Goal: Information Seeking & Learning: Learn about a topic

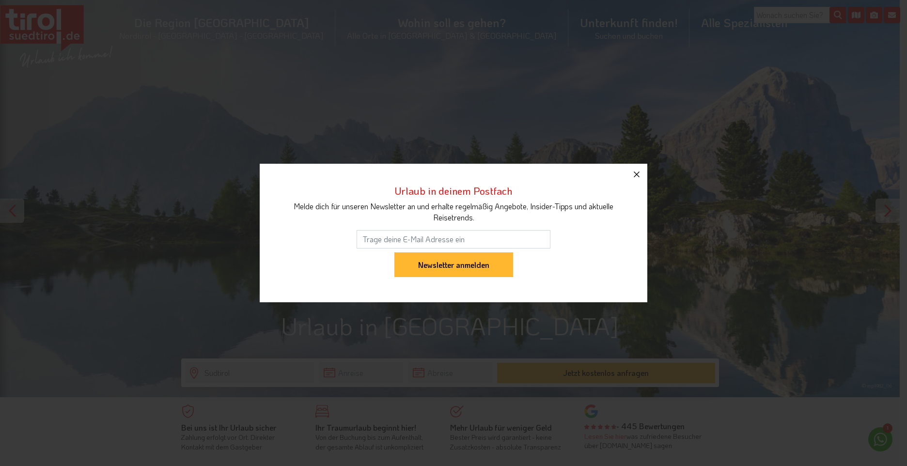
click at [641, 176] on icon "button" at bounding box center [637, 175] width 12 height 12
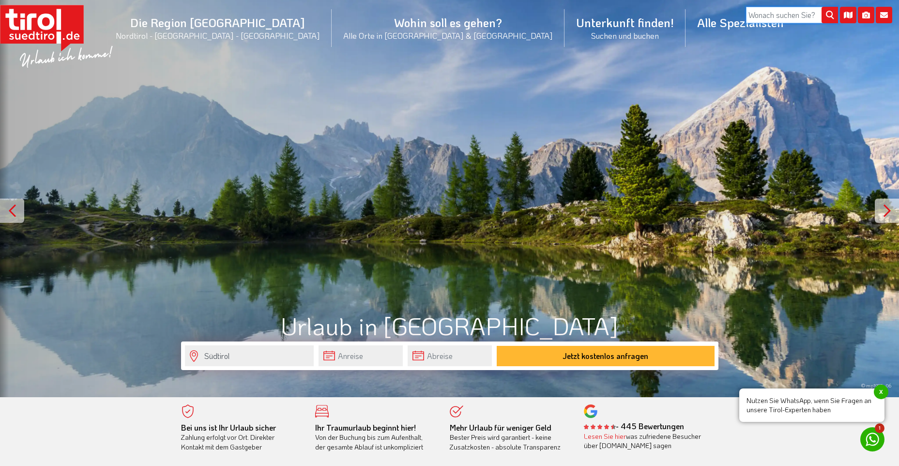
click at [775, 16] on input "search" at bounding box center [792, 15] width 92 height 16
type input "Merano"
click at [822, 7] on button "submit" at bounding box center [830, 15] width 16 height 16
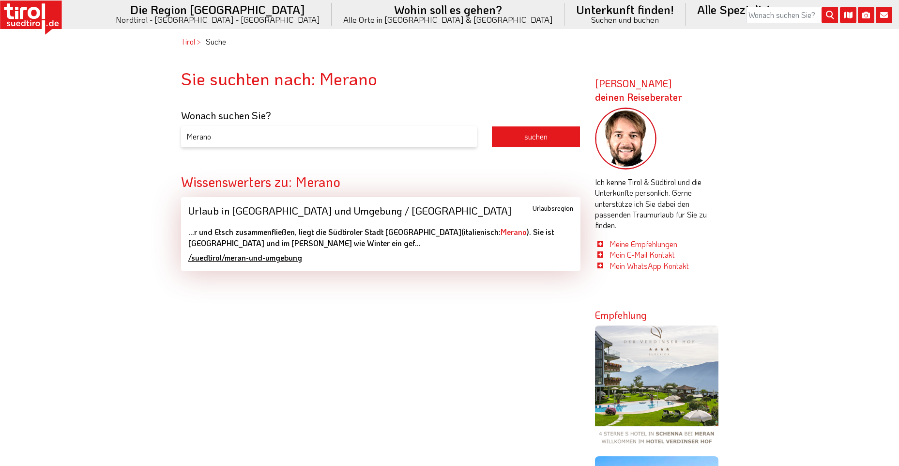
click at [309, 212] on div "Urlaub in Meran und Umgebung / Meraner Land Urlaubsregion" at bounding box center [380, 210] width 385 height 12
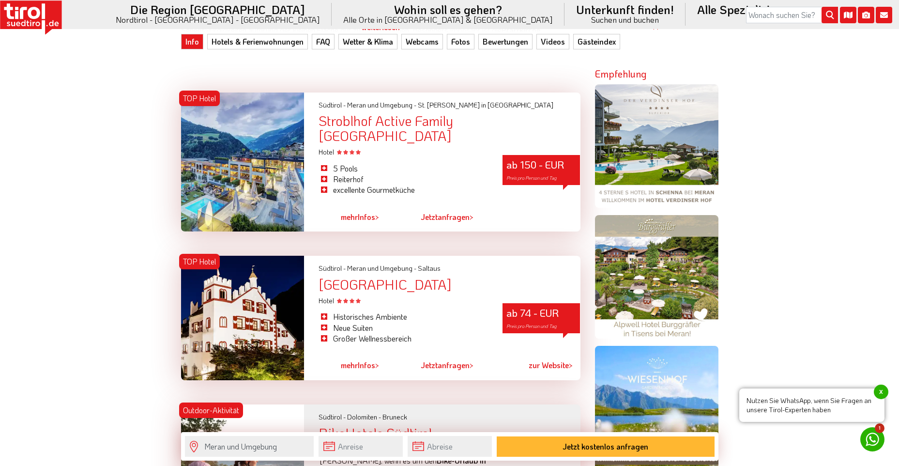
scroll to position [339, 0]
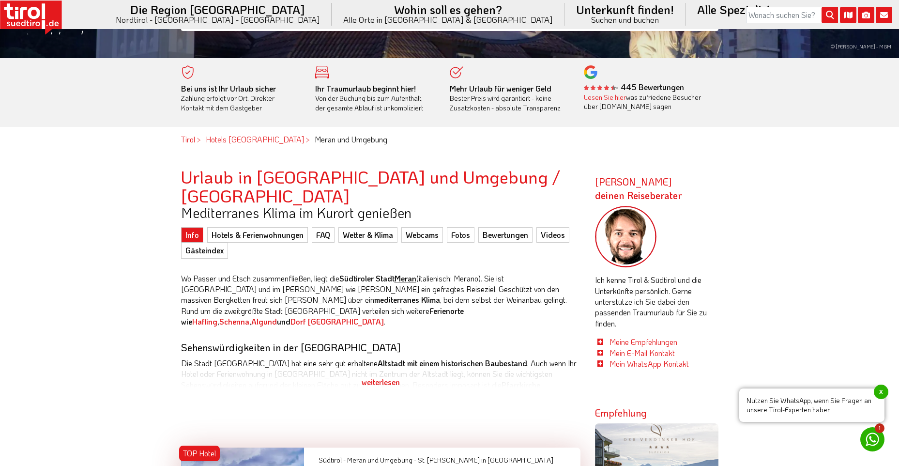
click at [406, 273] on link "Meran" at bounding box center [406, 278] width 22 height 10
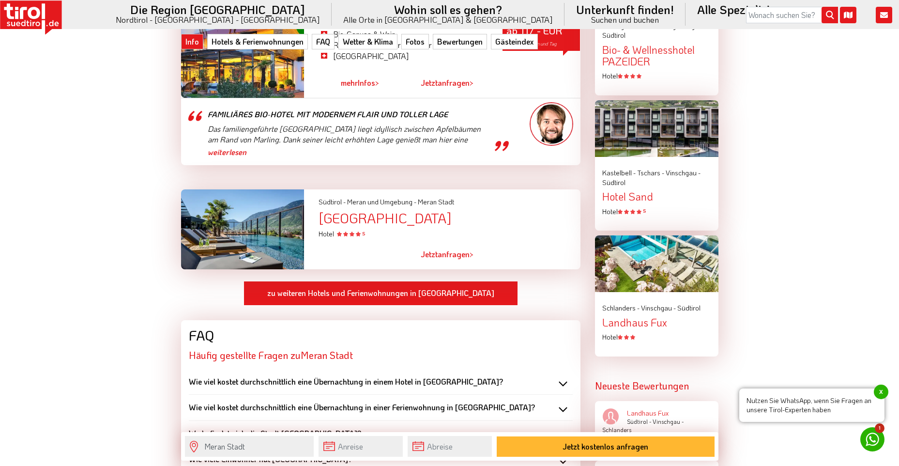
scroll to position [1308, 0]
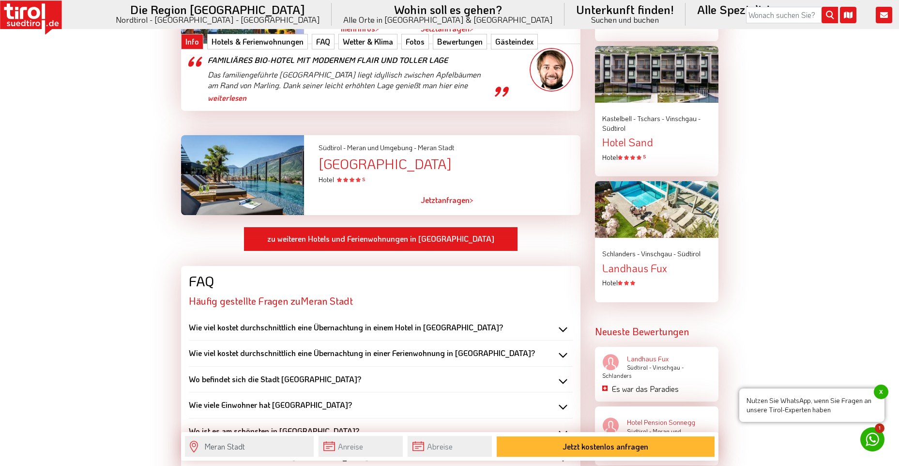
click at [564, 426] on div "Wo ist es am schönsten in Meran?" at bounding box center [381, 431] width 384 height 11
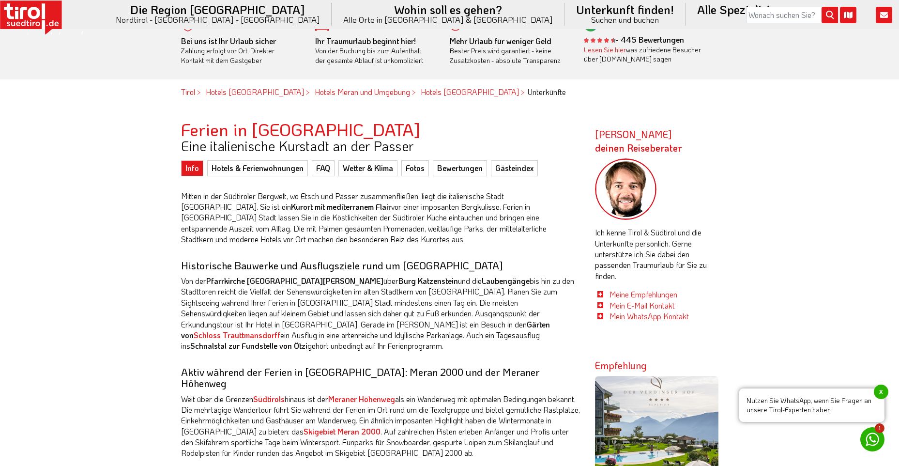
scroll to position [387, 0]
click at [345, 425] on strong "Skigebiet Meran 2000" at bounding box center [342, 430] width 77 height 10
click at [416, 168] on link "Fotos" at bounding box center [415, 166] width 28 height 15
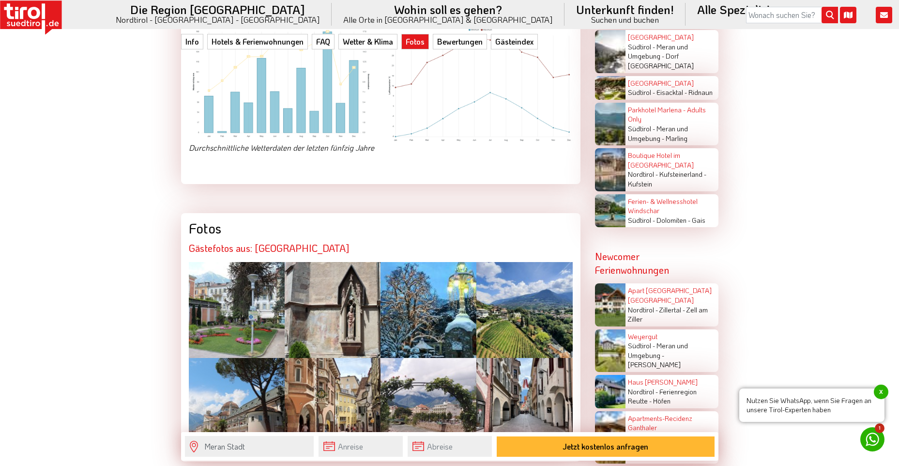
scroll to position [2174, 0]
